Goal: Go to known website

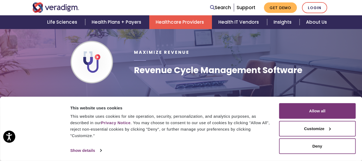
scroll to position [80, 0]
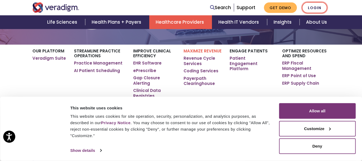
click at [308, 6] on link "Login" at bounding box center [314, 7] width 25 height 11
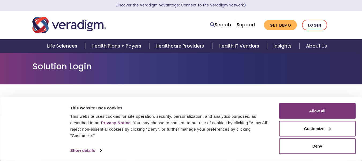
scroll to position [54, 0]
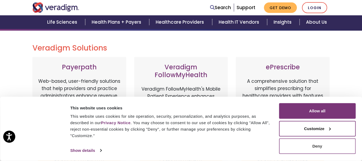
click at [312, 145] on button "Deny" at bounding box center [317, 146] width 77 height 16
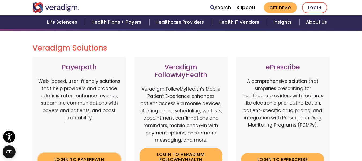
click at [94, 158] on link "Login to Payerpath" at bounding box center [79, 159] width 83 height 12
